Goal: Information Seeking & Learning: Learn about a topic

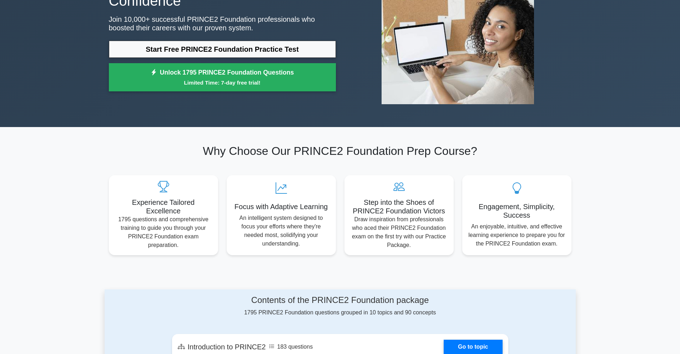
scroll to position [23, 0]
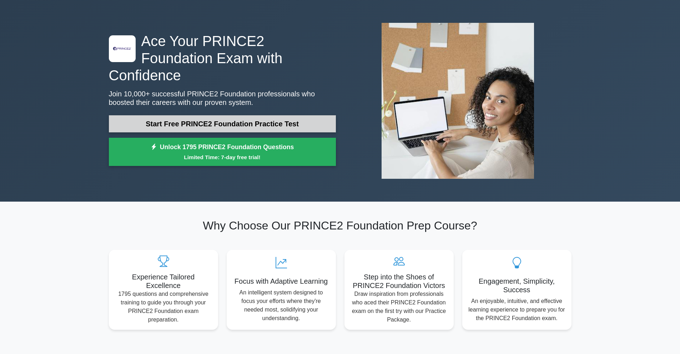
click at [276, 121] on link "Start Free PRINCE2 Foundation Practice Test" at bounding box center [222, 123] width 227 height 17
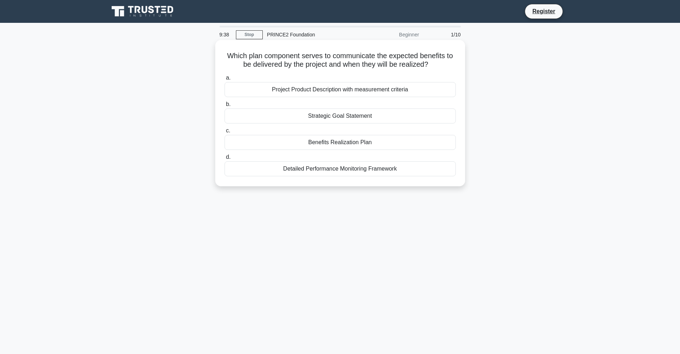
click at [303, 139] on div "Benefits Realization Plan" at bounding box center [340, 142] width 231 height 15
click at [225, 133] on input "c. Benefits Realization Plan" at bounding box center [225, 131] width 0 height 5
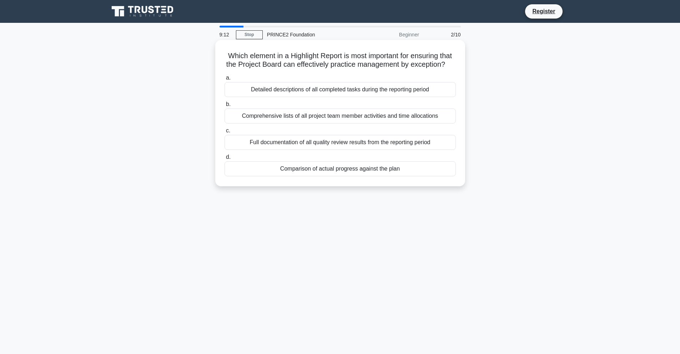
click at [322, 90] on div "Detailed descriptions of all completed tasks during the reporting period" at bounding box center [340, 89] width 231 height 15
click at [225, 80] on input "a. Detailed descriptions of all completed tasks during the reporting period" at bounding box center [225, 78] width 0 height 5
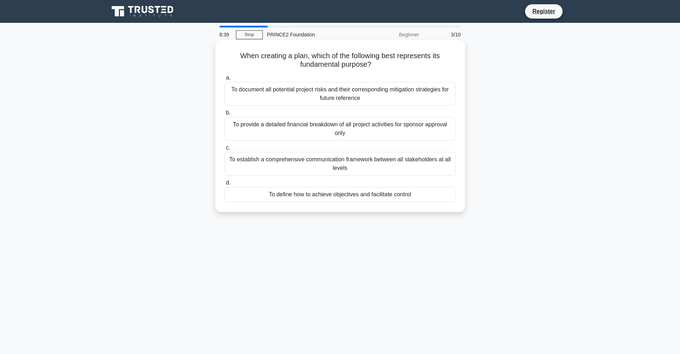
click at [335, 94] on div "To document all potential project risks and their corresponding mitigation stra…" at bounding box center [340, 94] width 231 height 24
click at [225, 80] on input "a. To document all potential project risks and their corresponding mitigation s…" at bounding box center [225, 78] width 0 height 5
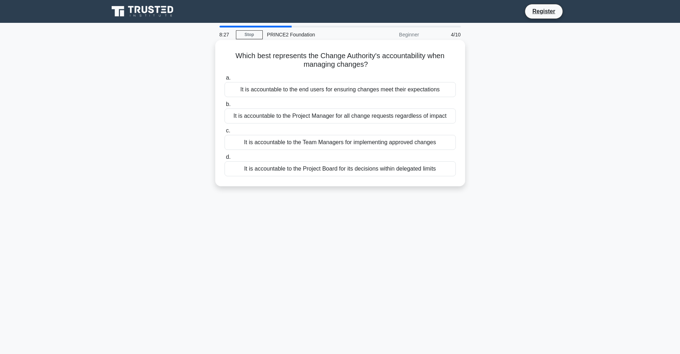
click at [419, 170] on div "It is accountable to the Project Board for its decisions within delegated limits" at bounding box center [340, 168] width 231 height 15
click at [225, 160] on input "d. It is accountable to the Project Board for its decisions within delegated li…" at bounding box center [225, 157] width 0 height 5
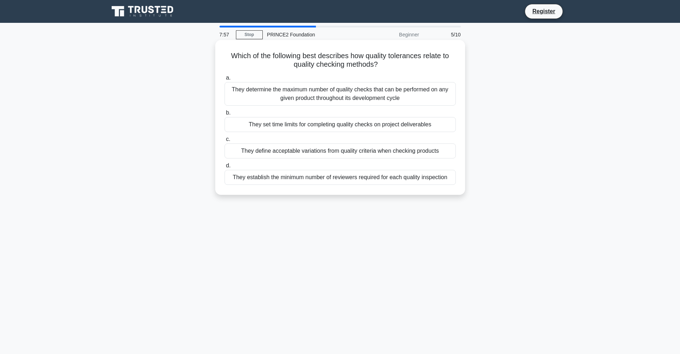
click at [422, 149] on div "They define acceptable variations from quality criteria when checking products" at bounding box center [340, 151] width 231 height 15
click at [225, 142] on input "c. They define acceptable variations from quality criteria when checking produc…" at bounding box center [225, 139] width 0 height 5
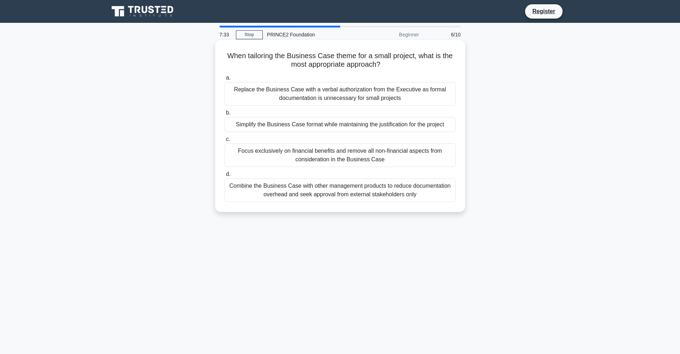
click at [383, 126] on div "Simplify the Business Case format while maintaining the justification for the p…" at bounding box center [340, 124] width 231 height 15
click at [225, 115] on input "b. Simplify the Business Case format while maintaining the justification for th…" at bounding box center [225, 113] width 0 height 5
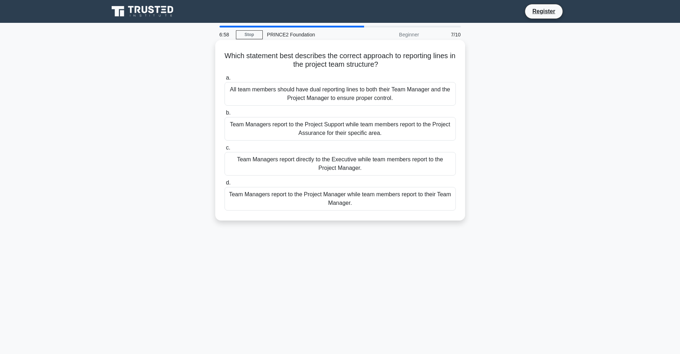
click at [350, 201] on div "Team Managers report to the Project Manager while team members report to their …" at bounding box center [340, 199] width 231 height 24
click at [225, 185] on input "d. Team Managers report to the Project Manager while team members report to the…" at bounding box center [225, 183] width 0 height 5
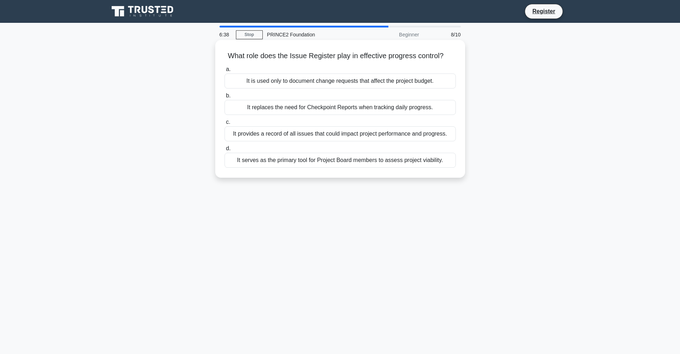
click at [317, 135] on div "It provides a record of all issues that could impact project performance and pr…" at bounding box center [340, 133] width 231 height 15
click at [225, 125] on input "c. It provides a record of all issues that could impact project performance and…" at bounding box center [225, 122] width 0 height 5
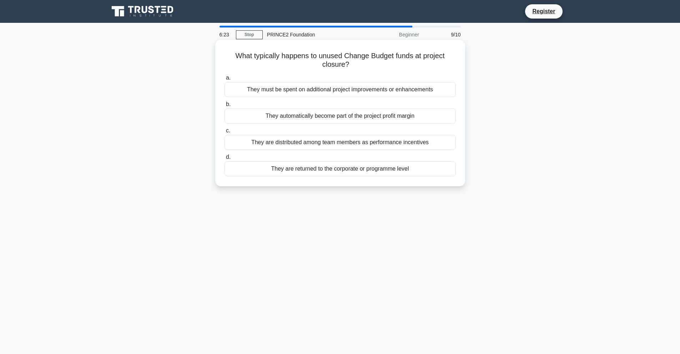
click at [339, 171] on div "They are returned to the corporate or programme level" at bounding box center [340, 168] width 231 height 15
click at [225, 160] on input "d. They are returned to the corporate or programme level" at bounding box center [225, 157] width 0 height 5
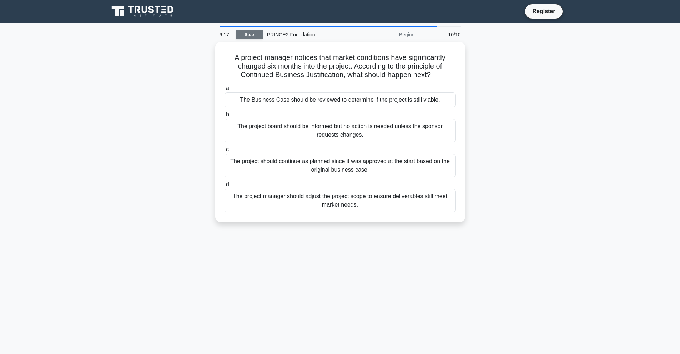
click at [249, 33] on link "Stop" at bounding box center [249, 34] width 27 height 9
